Goal: Information Seeking & Learning: Check status

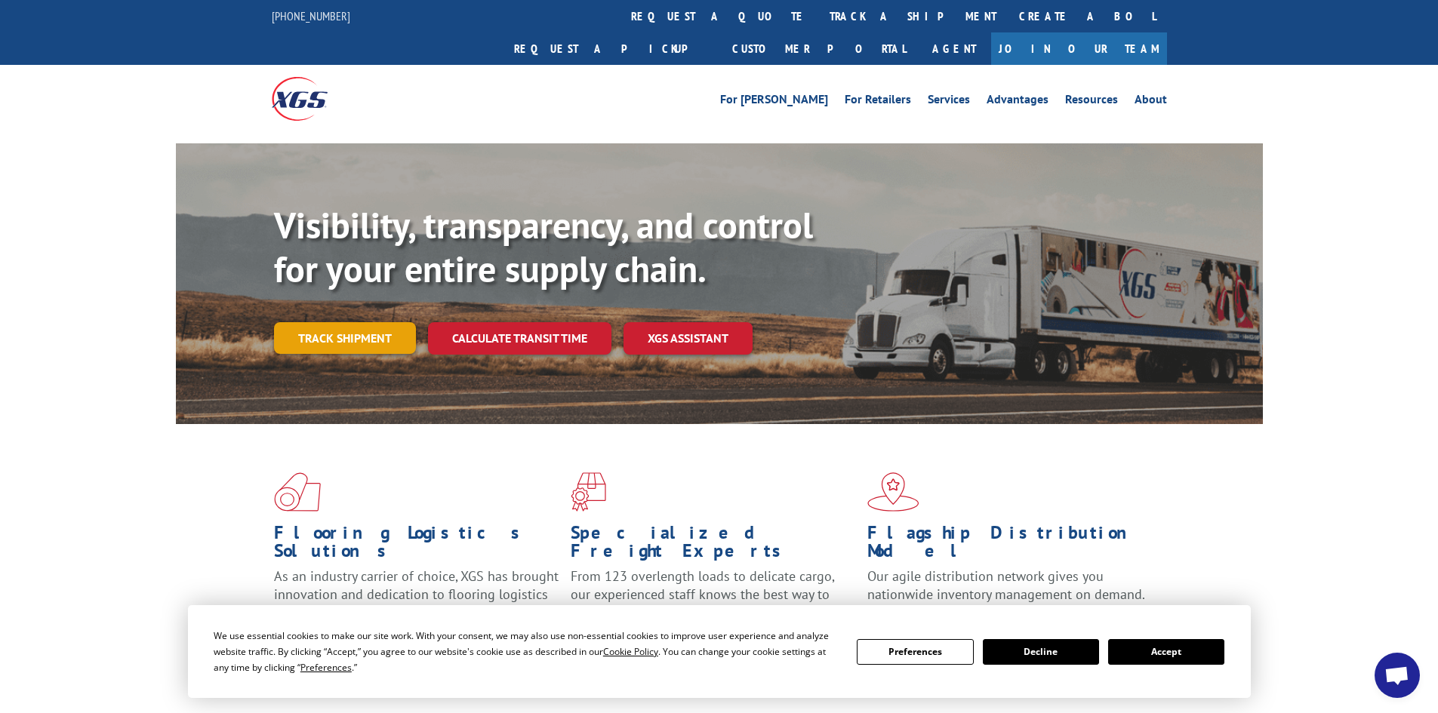
click at [364, 321] on div "Visibility, transparency, and control for your entire supply chain. Track shipm…" at bounding box center [768, 309] width 989 height 211
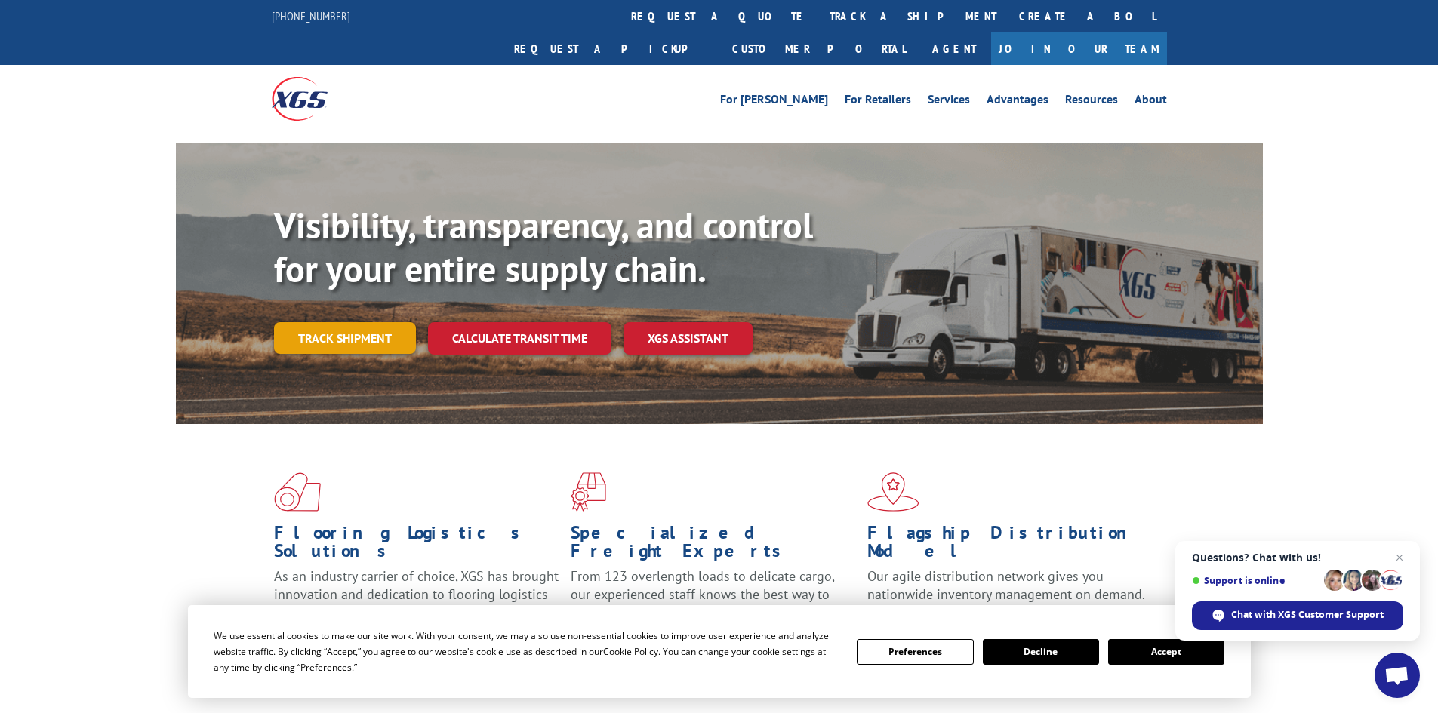
click at [380, 322] on link "Track shipment" at bounding box center [345, 338] width 142 height 32
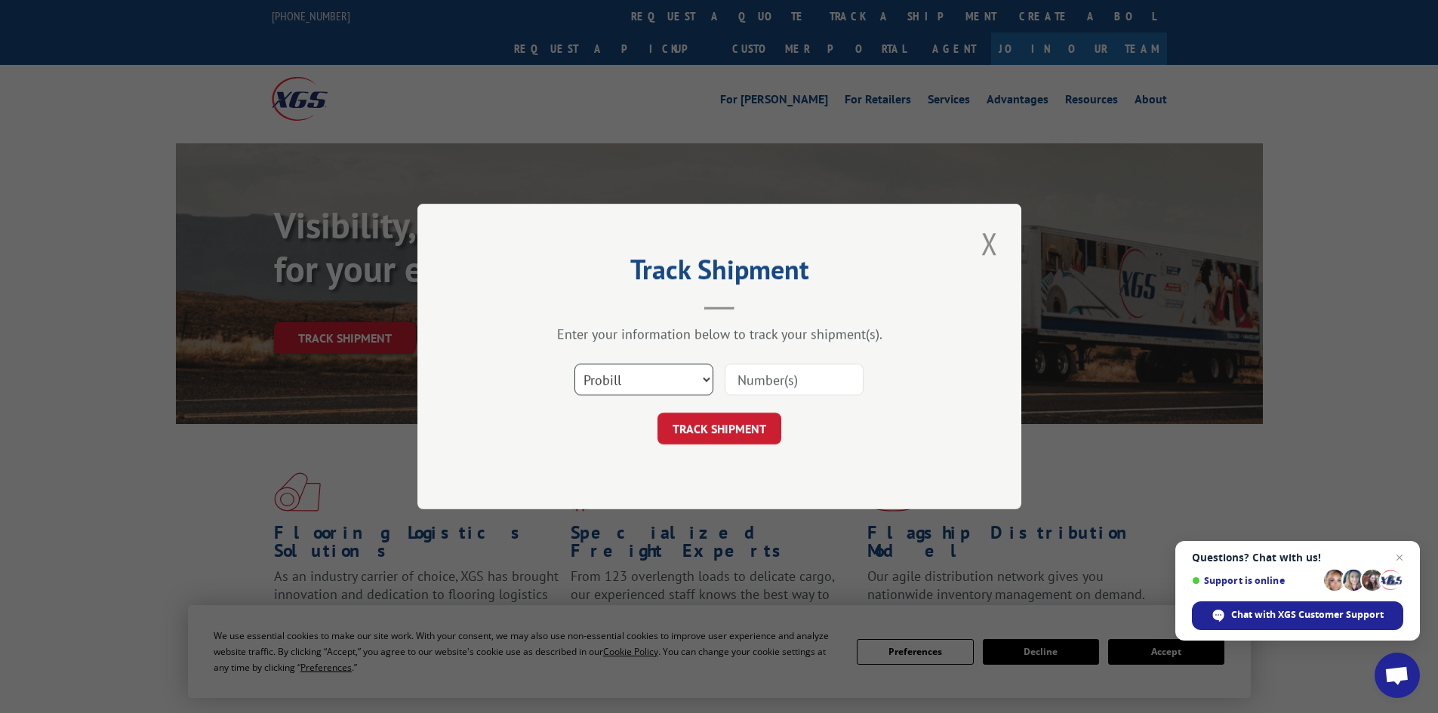
click at [692, 377] on select "Select category... Probill BOL PO" at bounding box center [643, 380] width 139 height 32
drag, startPoint x: 733, startPoint y: 368, endPoint x: 762, endPoint y: 380, distance: 31.8
click at [736, 370] on input at bounding box center [793, 380] width 139 height 32
type input "17152004"
click at [657, 413] on button "TRACK SHIPMENT" at bounding box center [719, 429] width 124 height 32
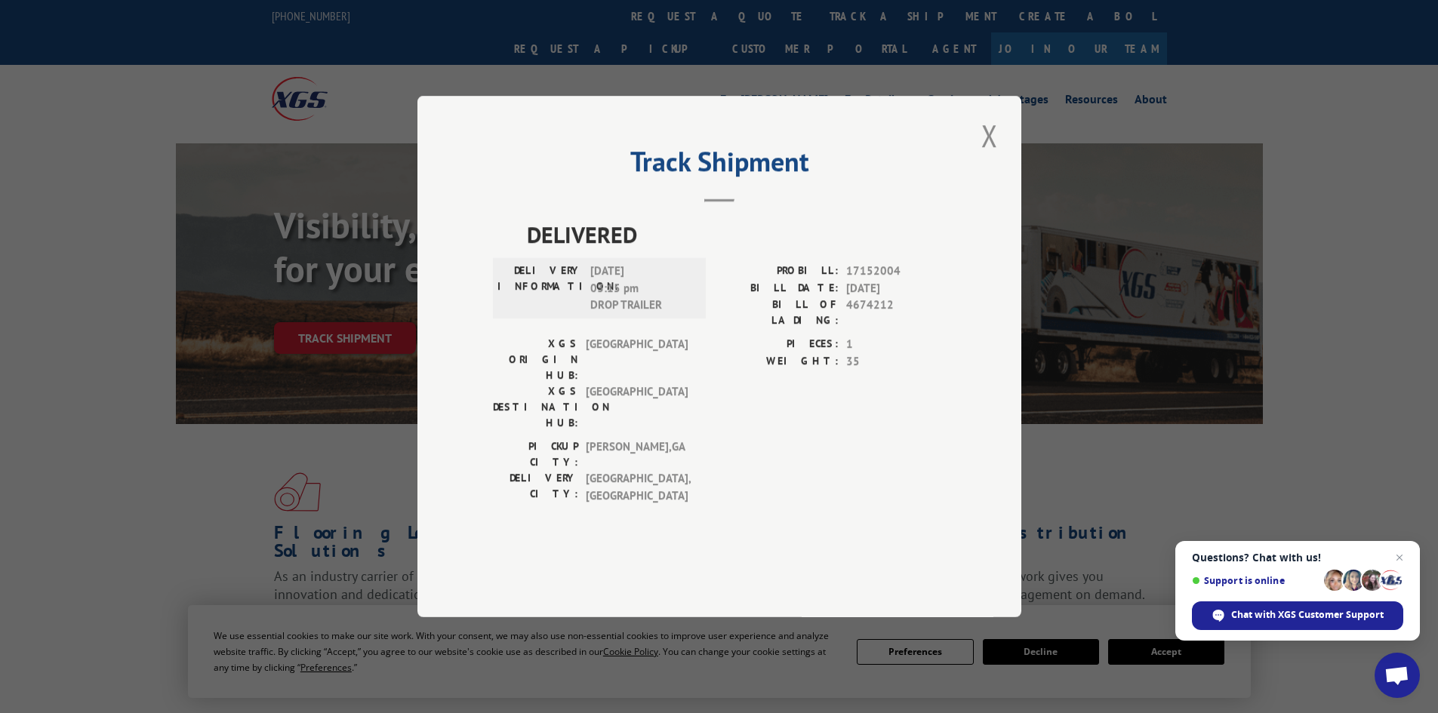
click at [629, 418] on span "[GEOGRAPHIC_DATA]" at bounding box center [637, 407] width 102 height 48
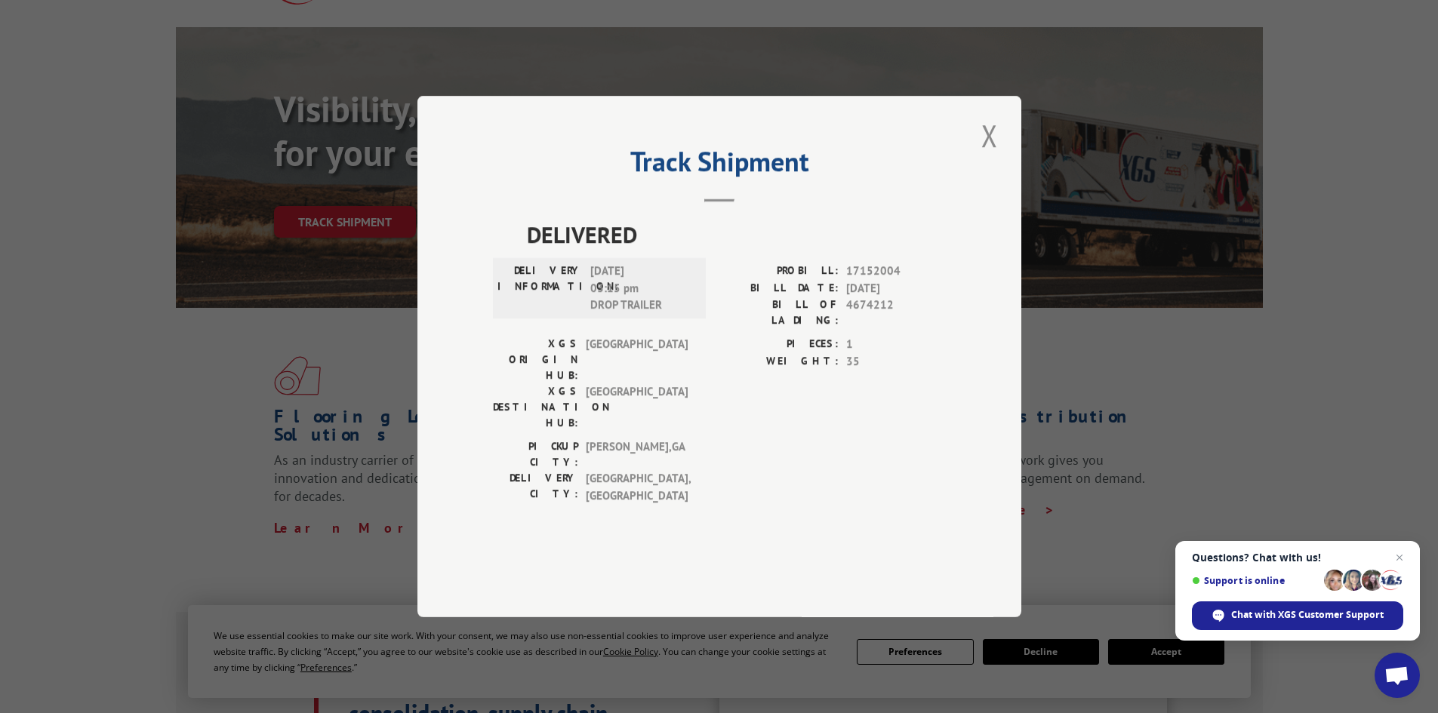
scroll to position [151, 0]
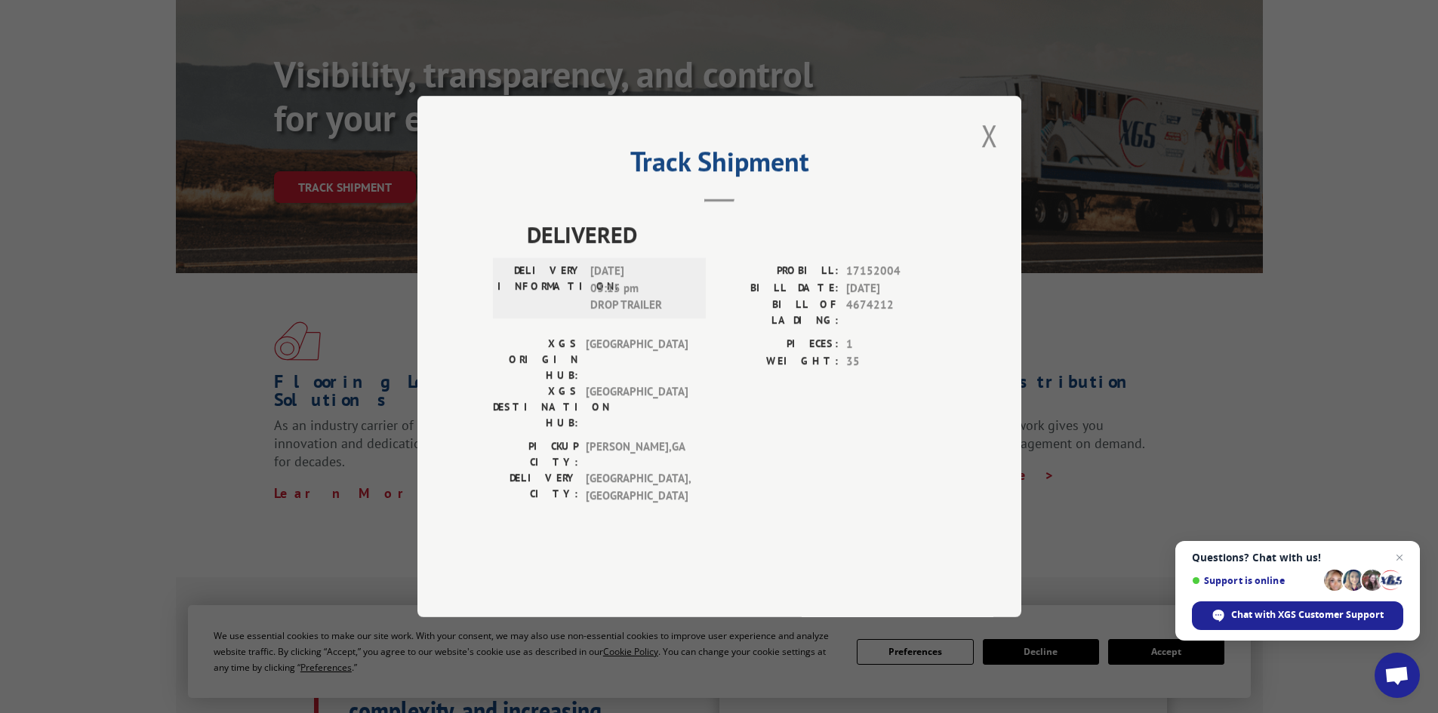
click at [983, 156] on button "Close modal" at bounding box center [989, 136] width 26 height 42
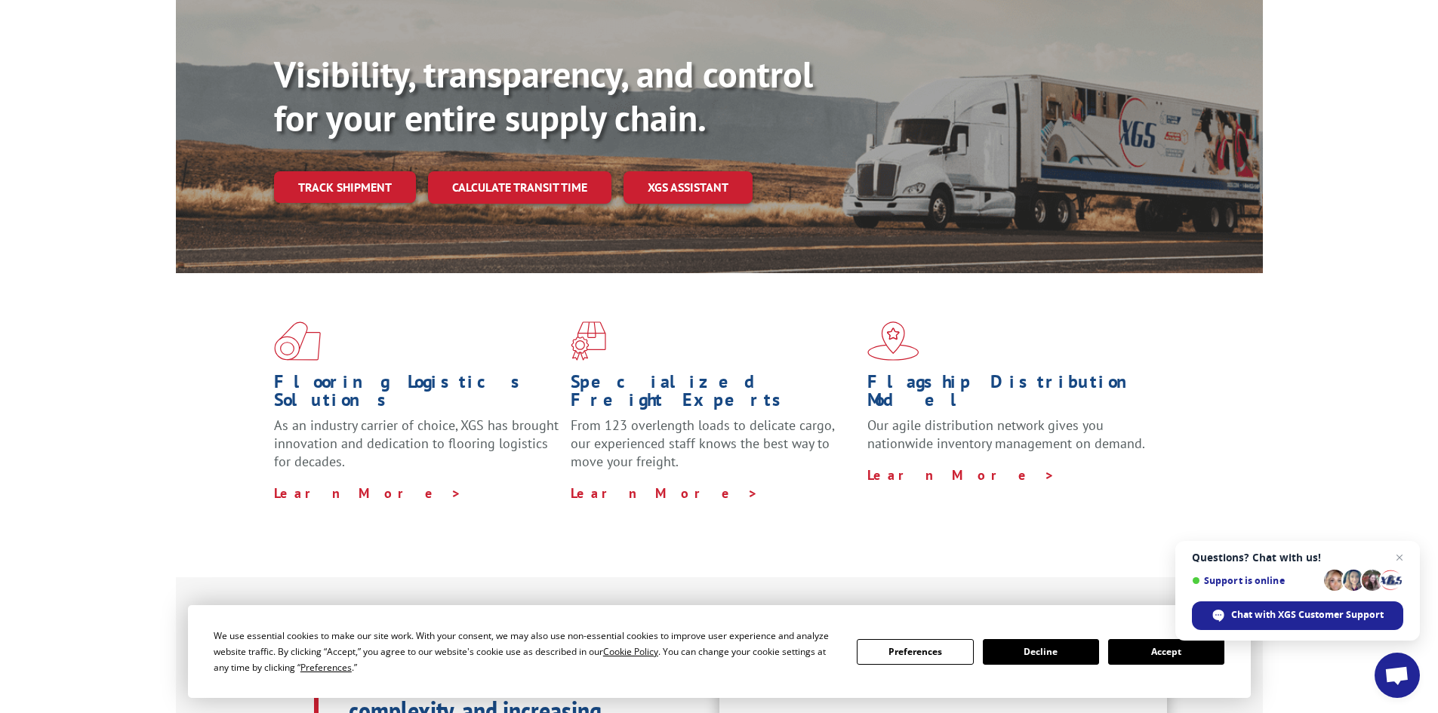
click at [323, 171] on link "Track shipment" at bounding box center [345, 187] width 142 height 32
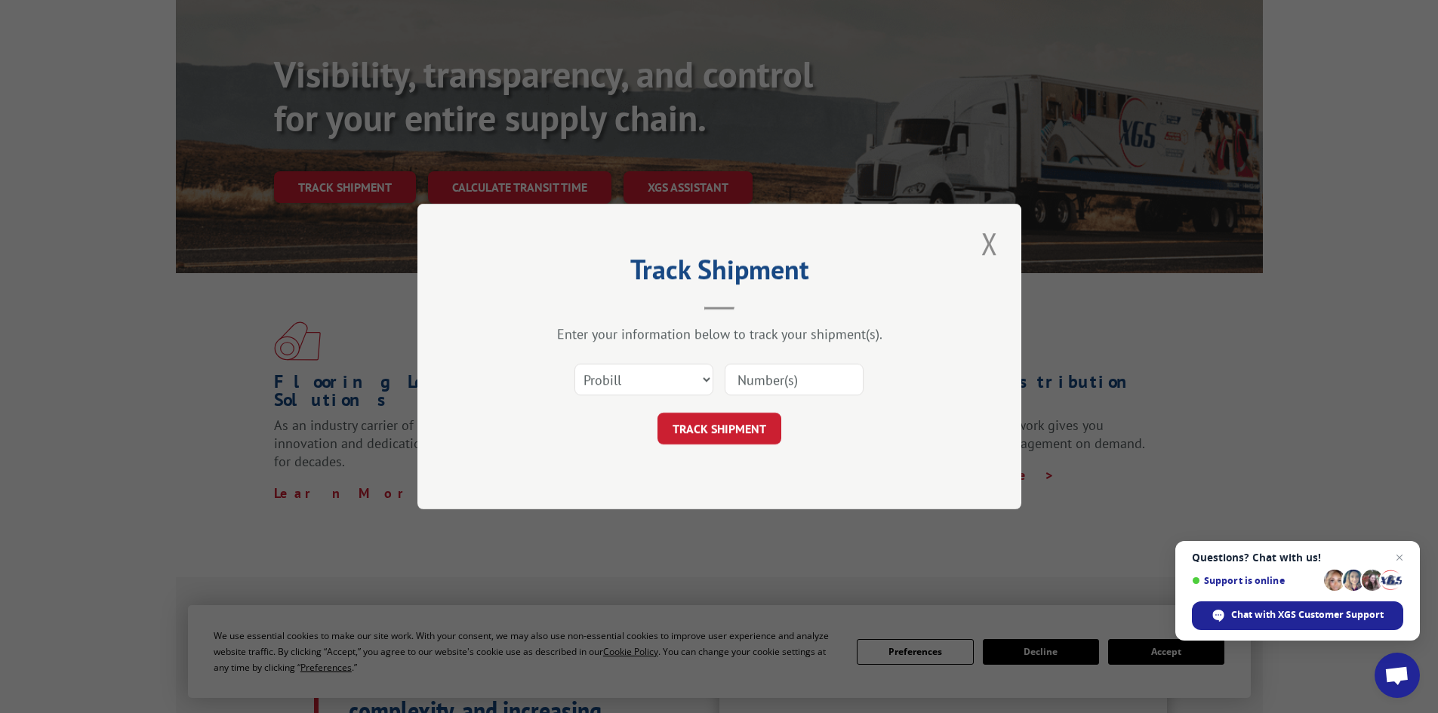
click at [764, 376] on input at bounding box center [793, 380] width 139 height 32
type input "17152004"
click at [657, 413] on button "TRACK SHIPMENT" at bounding box center [719, 429] width 124 height 32
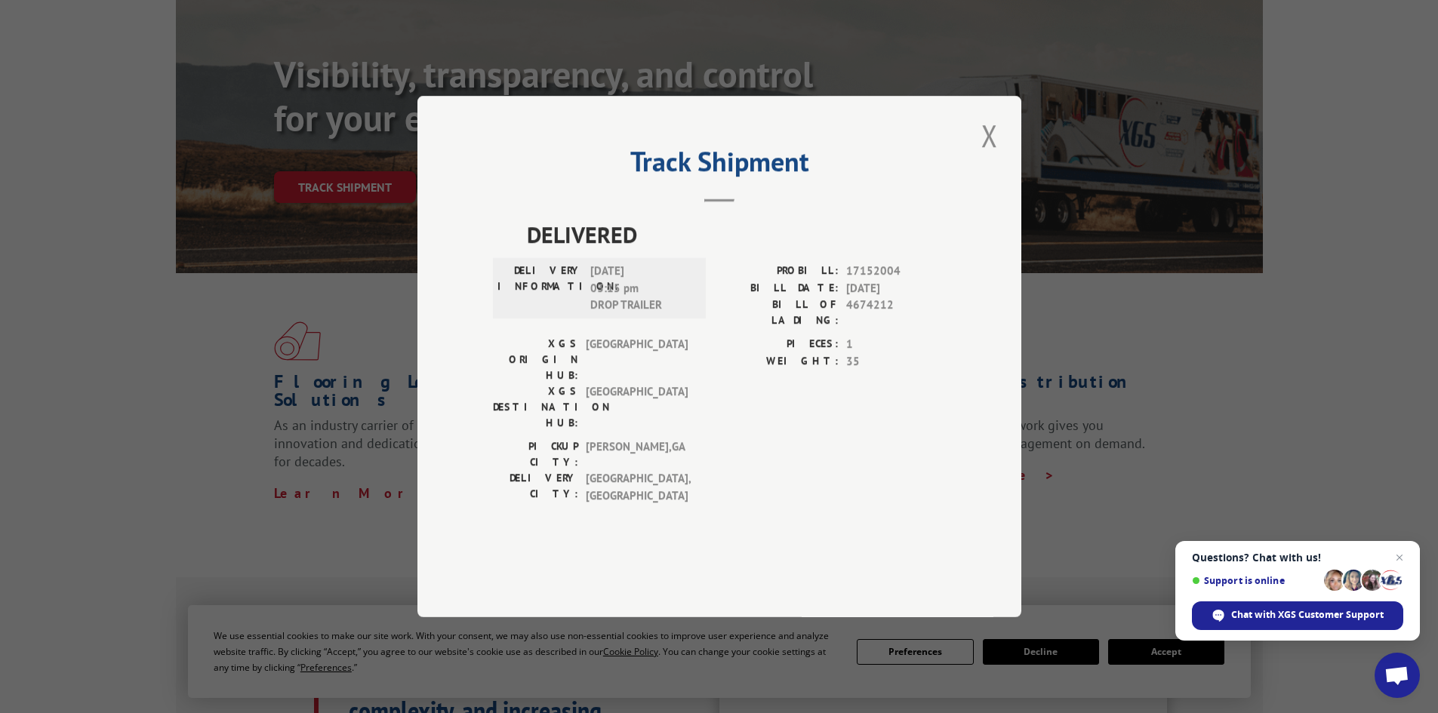
click at [682, 475] on div "DELIVERED DELIVERY INFORMATION: [DATE] 03:15 pm DROP TRAILER PROBILL: 17152004 …" at bounding box center [719, 384] width 453 height 335
click at [669, 396] on span "[GEOGRAPHIC_DATA]" at bounding box center [637, 407] width 102 height 48
click at [669, 381] on span "[GEOGRAPHIC_DATA]" at bounding box center [637, 360] width 102 height 48
click at [656, 314] on span "[DATE] 03:15 pm DROP TRAILER" at bounding box center [641, 288] width 102 height 51
click at [987, 156] on button "Close modal" at bounding box center [989, 136] width 26 height 42
